Goal: Check status: Check status

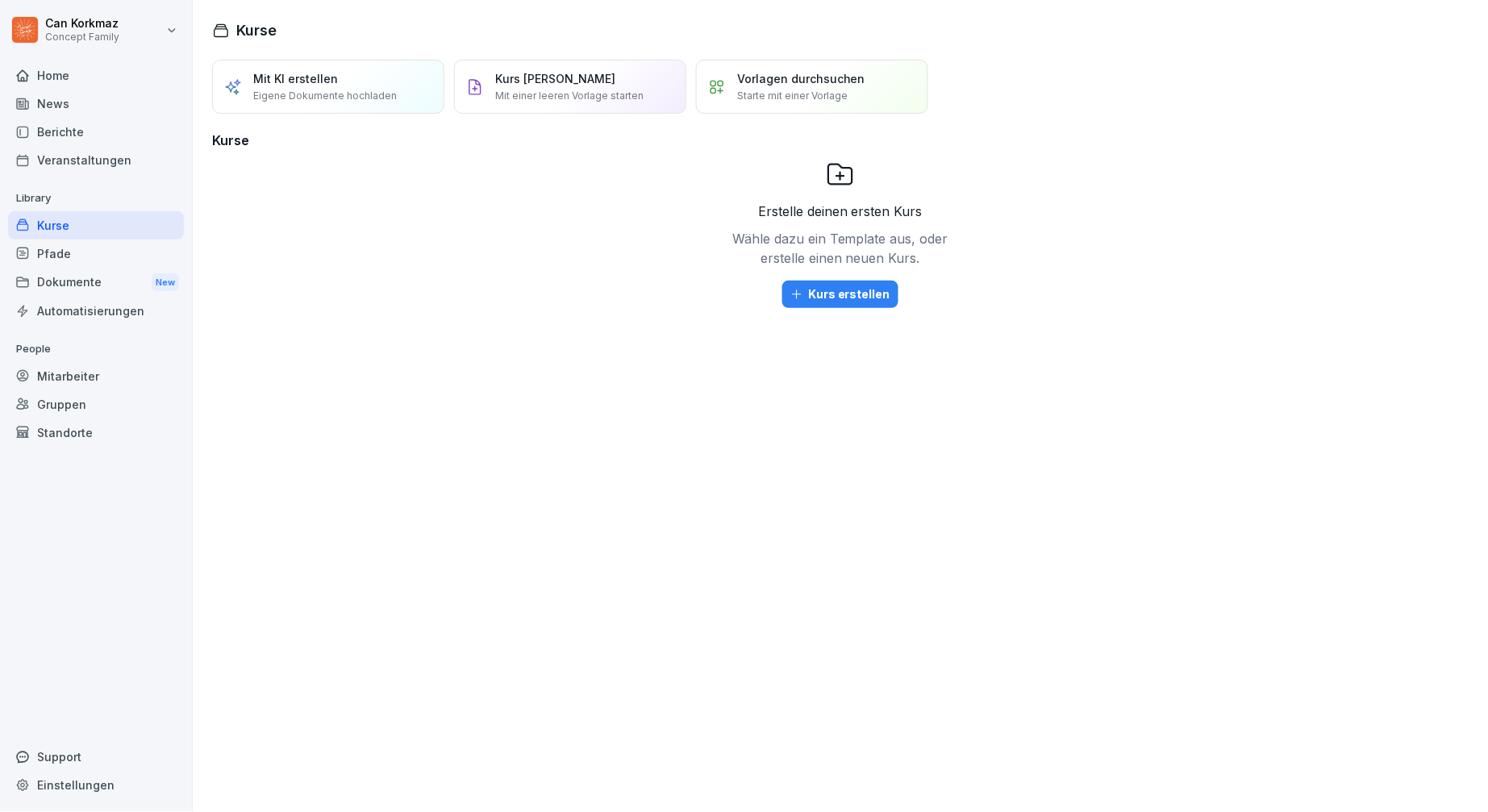
click at [70, 130] on div "Berichte" at bounding box center [96, 131] width 176 height 28
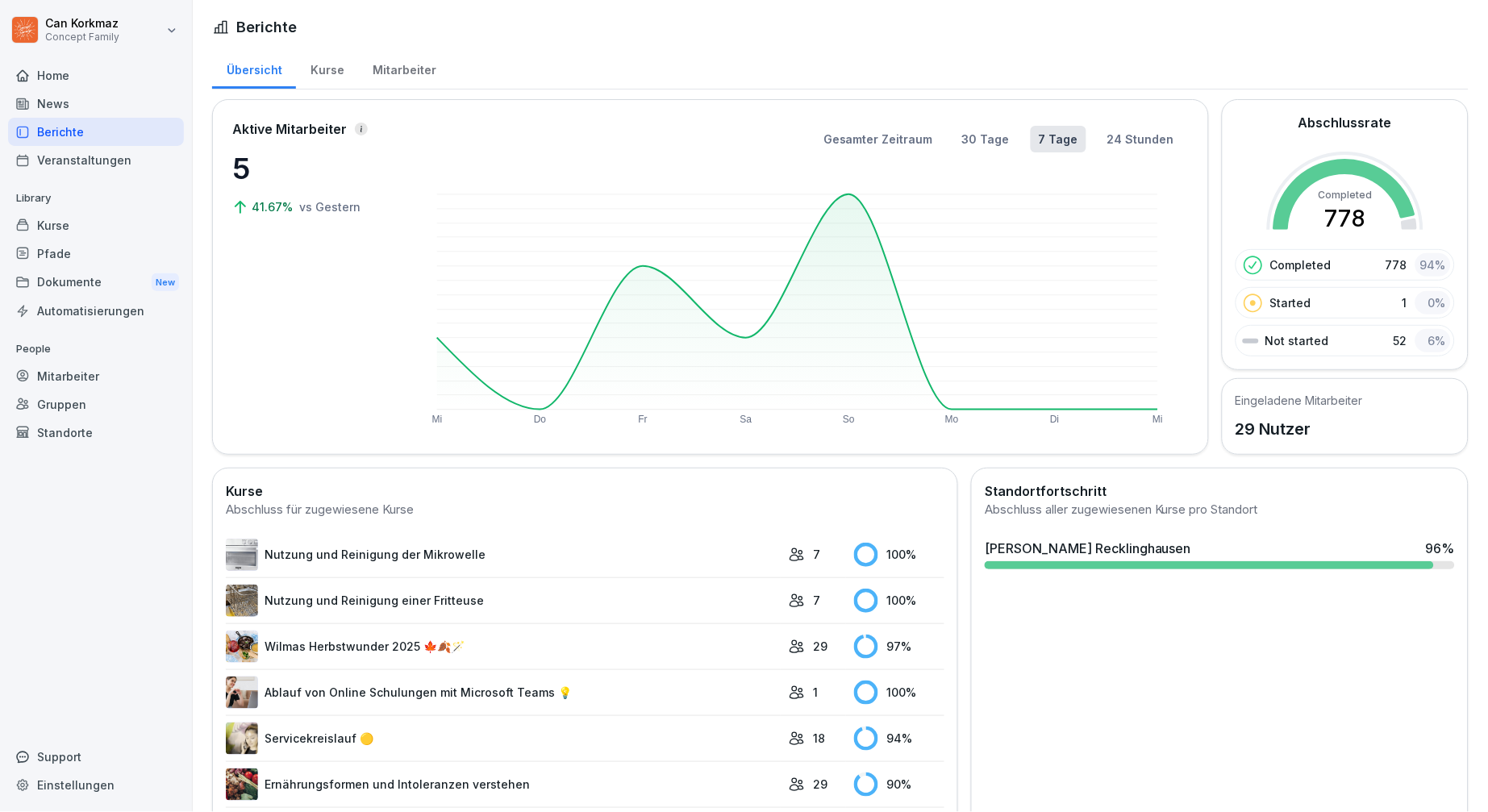
click at [384, 72] on div "Mitarbeiter" at bounding box center [404, 68] width 92 height 42
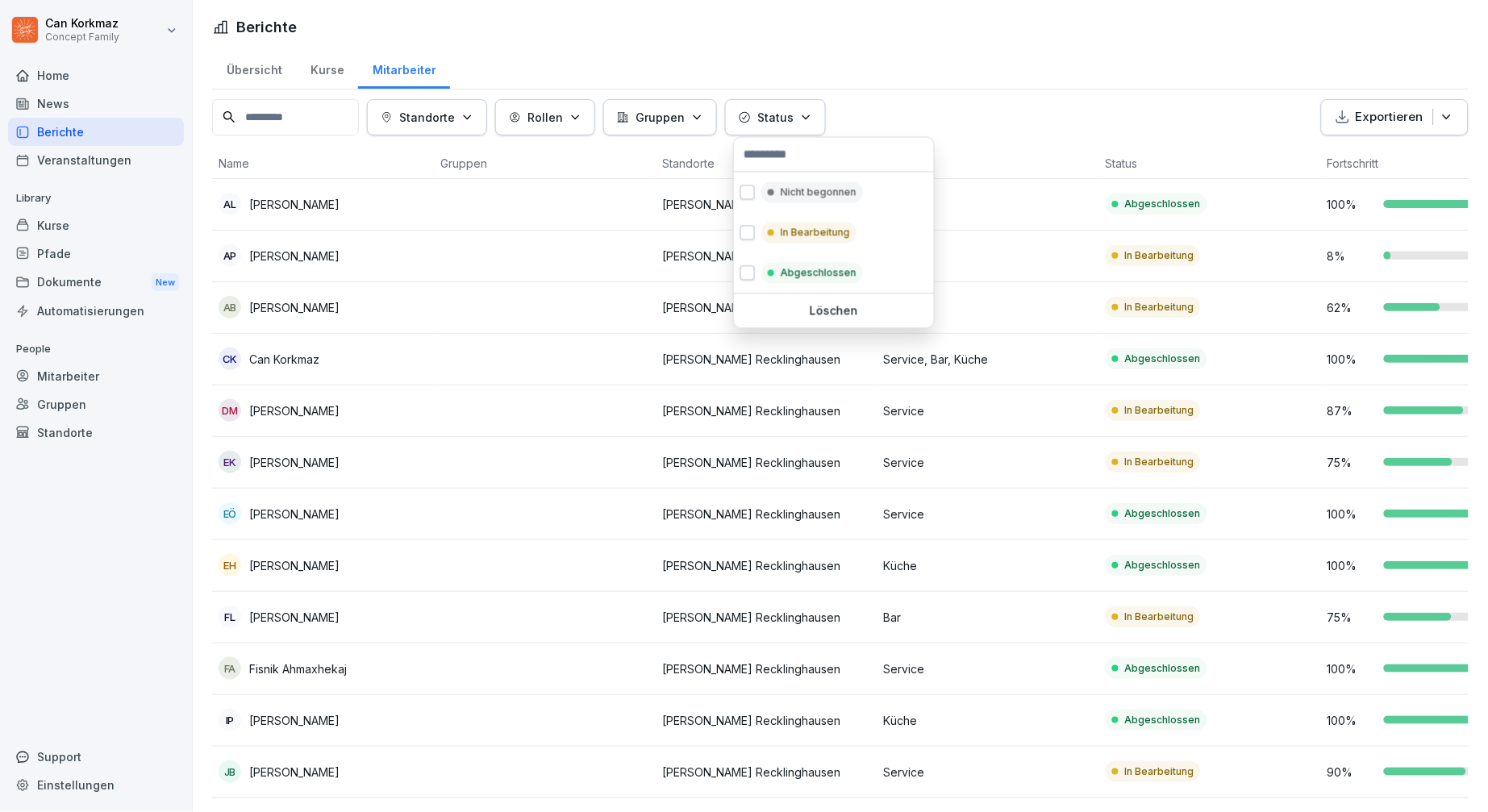
click at [787, 103] on button "Status" at bounding box center [775, 117] width 101 height 36
click at [819, 236] on p "In Bearbeitung" at bounding box center [816, 232] width 70 height 14
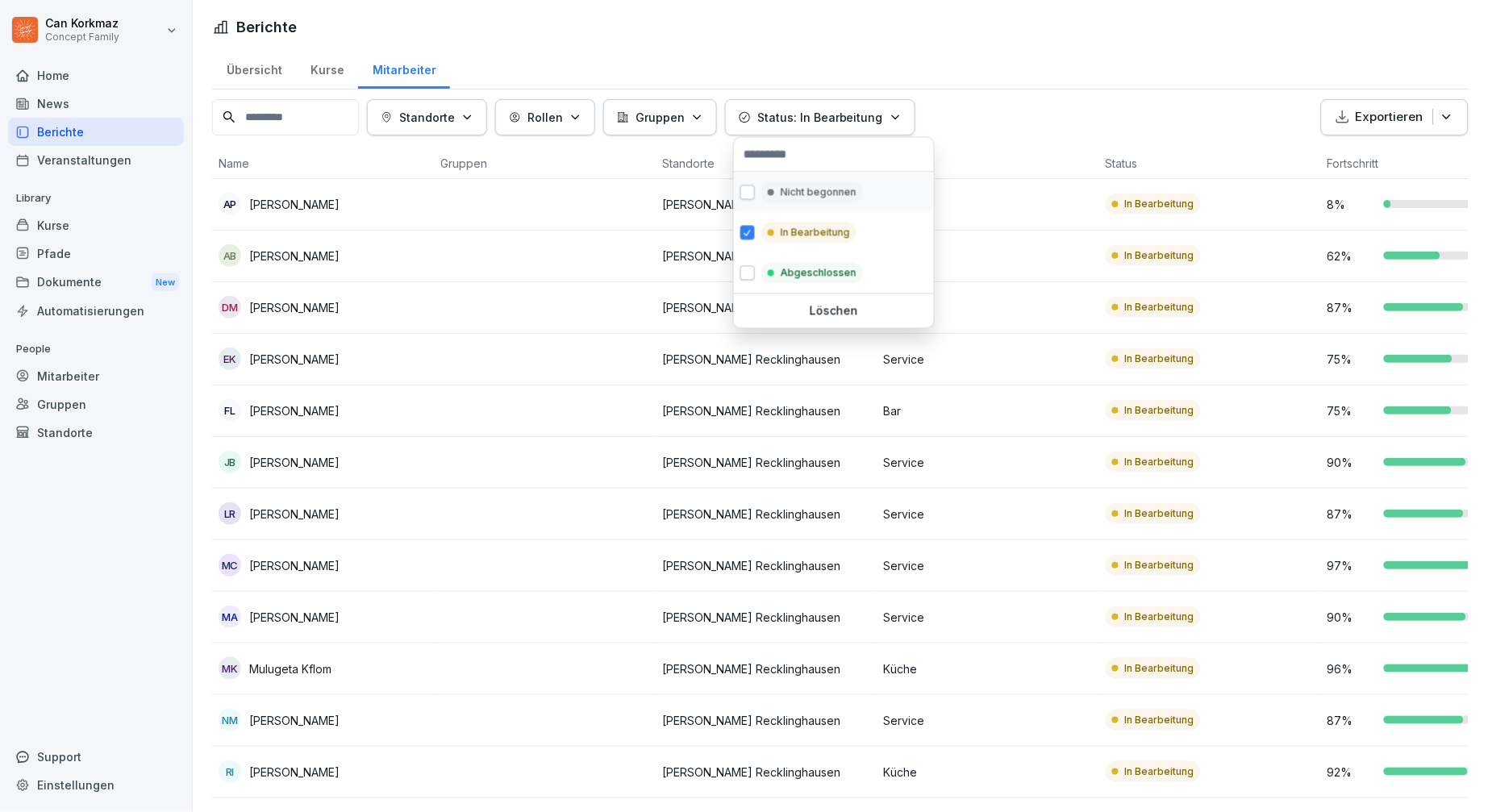
click at [840, 200] on p "Nicht begonnen" at bounding box center [818, 192] width 75 height 14
click at [1061, 98] on html "Can Korkmaz Concept Family Home News Berichte Veranstaltungen Library Kurse Pfa…" at bounding box center [744, 406] width 1488 height 812
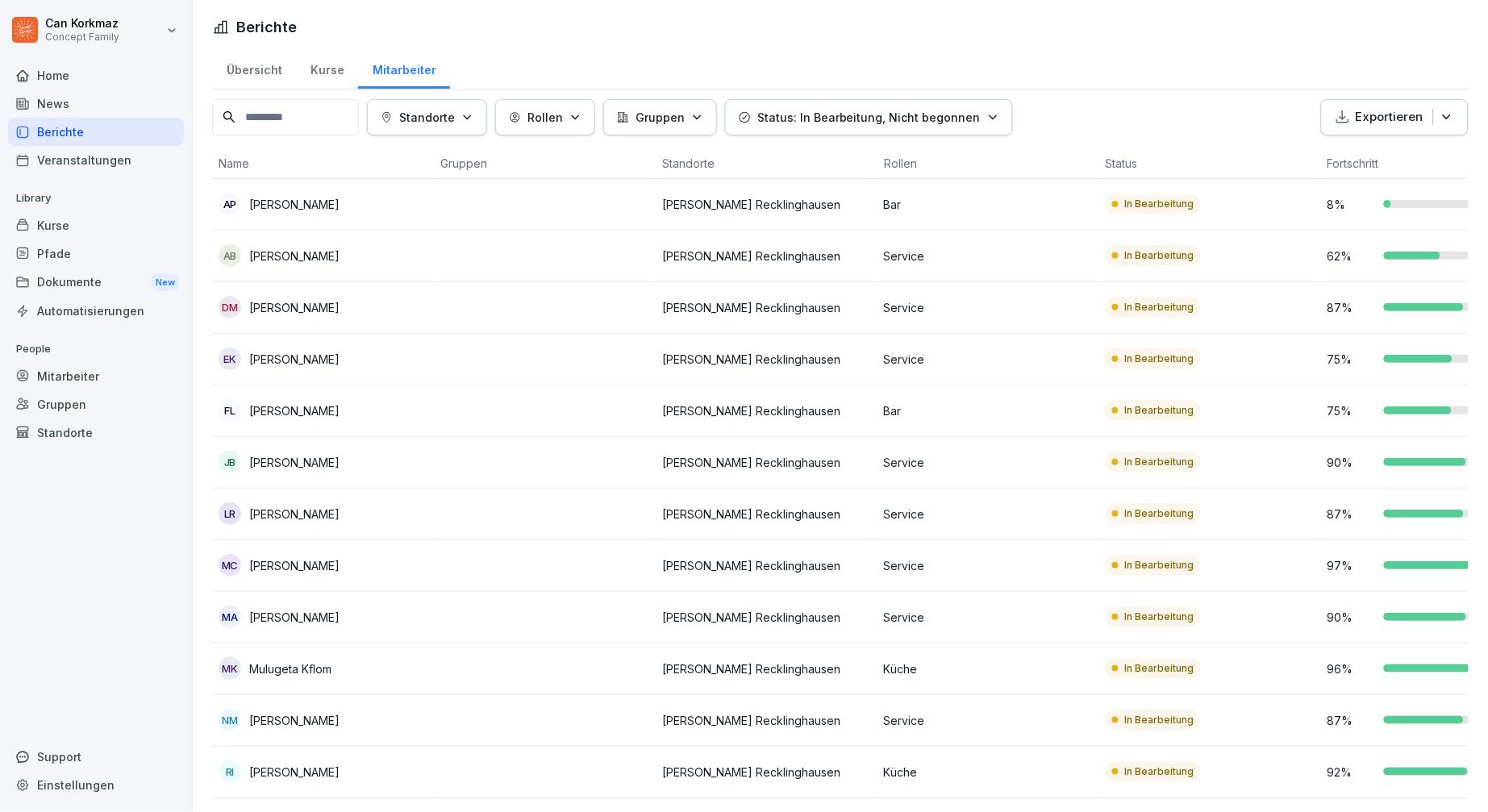
click at [1149, 105] on div "Standorte Rollen Gruppen Status: In Bearbeitung, Nicht begonnen Exportieren" at bounding box center [840, 117] width 1257 height 36
click at [1142, 92] on div "Übersicht Kurse Mitarbeiter Standorte Rollen Gruppen Status: In Bearbeitung, Ni…" at bounding box center [840, 481] width 1296 height 867
